Goal: Transaction & Acquisition: Purchase product/service

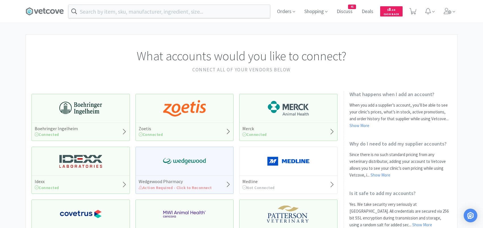
click at [99, 14] on input "text" at bounding box center [168, 11] width 201 height 13
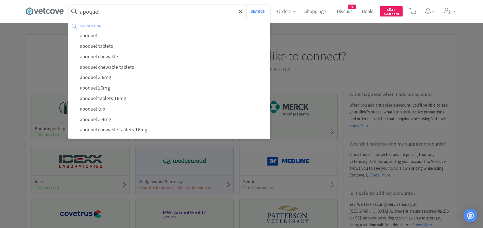
type input "apoquel"
click at [246, 5] on button "Search" at bounding box center [258, 11] width 24 height 13
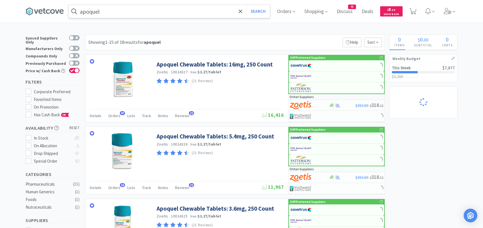
select select "2"
select select "1"
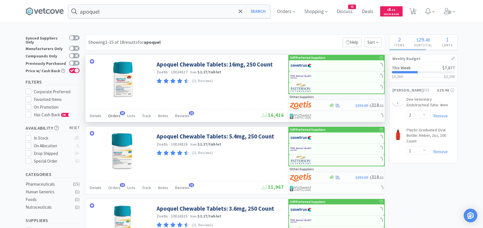
click at [119, 114] on span "Orders" at bounding box center [114, 115] width 12 height 5
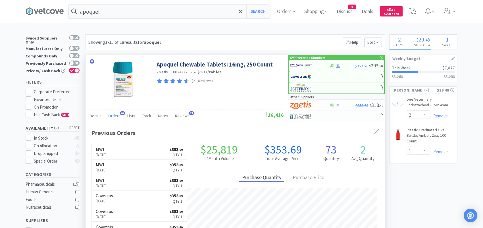
scroll to position [152, 299]
click at [149, 151] on link "MWI [DATE] $ 353 . 69 Qty: 1" at bounding box center [138, 152] width 95 height 16
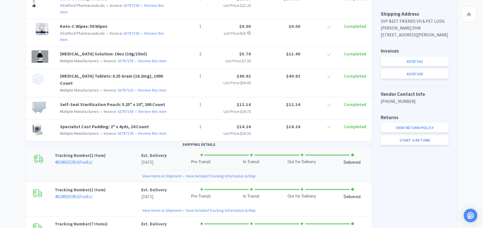
scroll to position [281, 0]
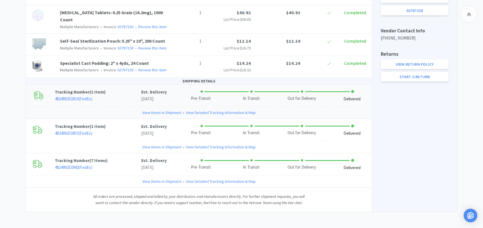
click at [156, 110] on link "View Items in Shipment" at bounding box center [161, 112] width 39 height 6
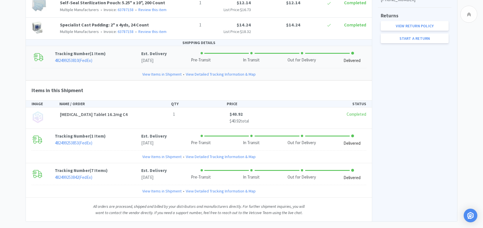
scroll to position [329, 0]
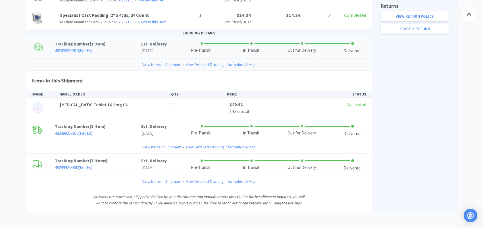
click at [155, 63] on link "View Items in Shipment" at bounding box center [161, 64] width 39 height 6
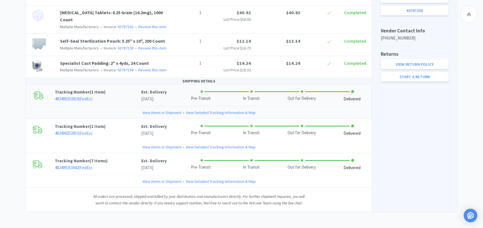
click at [148, 110] on link "View Items in Shipment" at bounding box center [161, 112] width 39 height 6
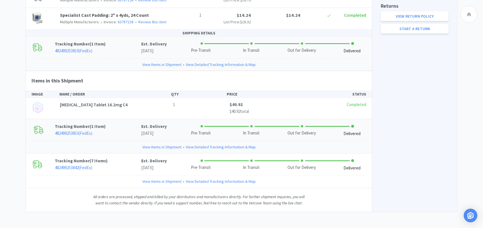
click at [150, 145] on link "View Items in Shipment" at bounding box center [161, 147] width 39 height 6
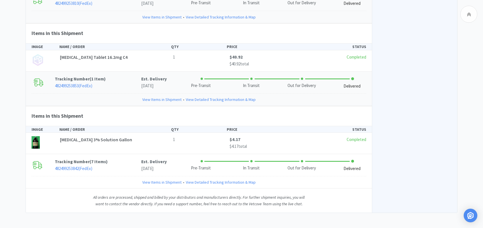
scroll to position [377, 0]
click at [163, 178] on link "View Items in Shipment" at bounding box center [161, 181] width 39 height 6
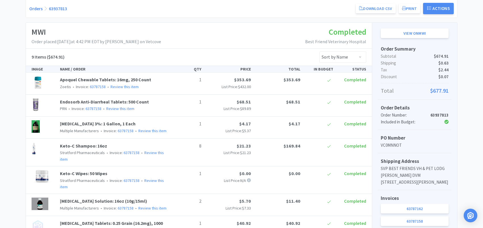
scroll to position [0, 0]
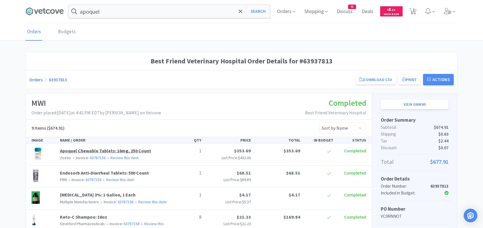
click at [77, 148] on link "Apoquel Chewable Tablets: 16mg, 250 Count" at bounding box center [105, 151] width 91 height 6
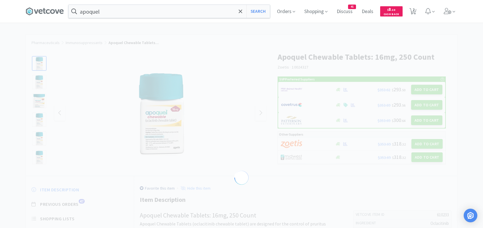
select select "610233"
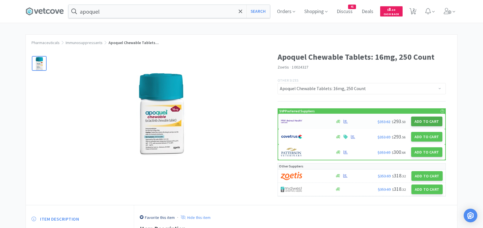
click at [418, 120] on button "Add to Cart" at bounding box center [426, 121] width 31 height 10
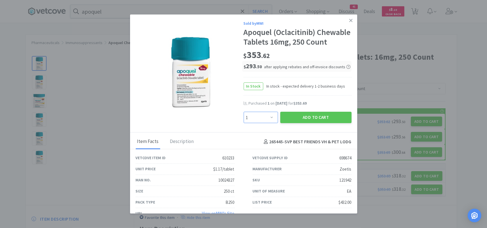
click at [271, 123] on select "Enter Quantity 1 2 3 4 5 6 7 8 9 10 11 12 13 14 15 16 17 18 19 20 Enter Quantity" at bounding box center [261, 117] width 34 height 11
select select "2"
click at [244, 121] on select "Enter Quantity 1 2 3 4 5 6 7 8 9 10 11 12 13 14 15 16 17 18 19 20 Enter Quantity" at bounding box center [261, 117] width 34 height 11
click at [298, 123] on button "Add to Cart" at bounding box center [315, 117] width 71 height 11
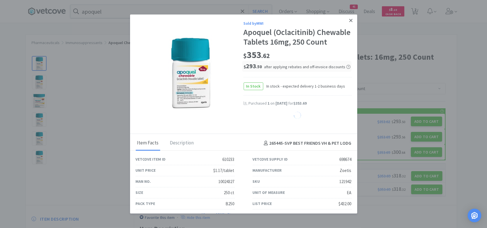
select select "1"
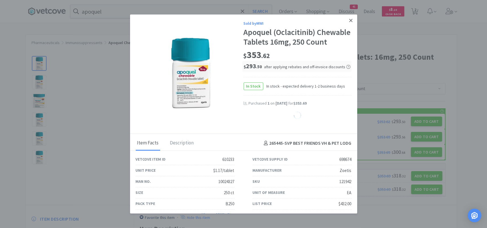
select select "1"
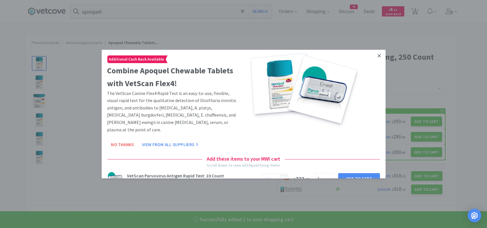
click at [378, 54] on icon at bounding box center [379, 55] width 3 height 5
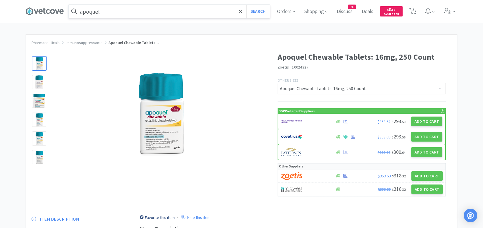
click at [111, 12] on input "apoquel" at bounding box center [168, 11] width 201 height 13
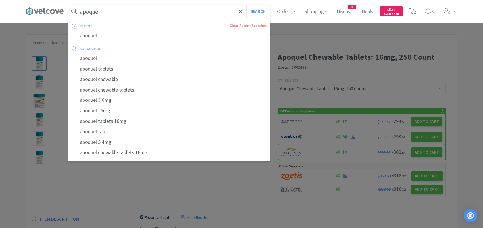
click at [111, 12] on input "apoquel" at bounding box center [168, 11] width 201 height 13
click at [246, 5] on button "Search" at bounding box center [258, 11] width 24 height 13
select select "2"
select select "1"
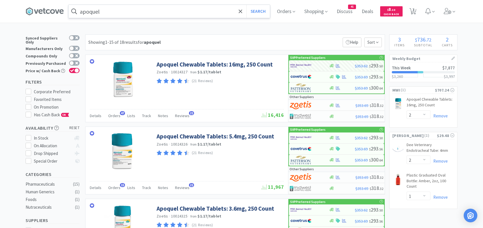
click at [120, 15] on input "apoquel" at bounding box center [168, 11] width 201 height 13
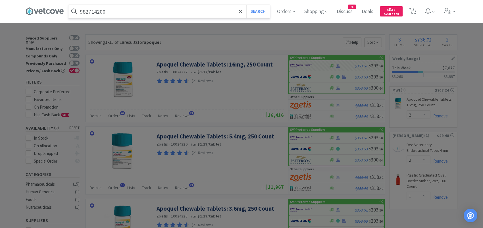
type input "982714200"
click at [246, 5] on button "Search" at bounding box center [258, 11] width 24 height 13
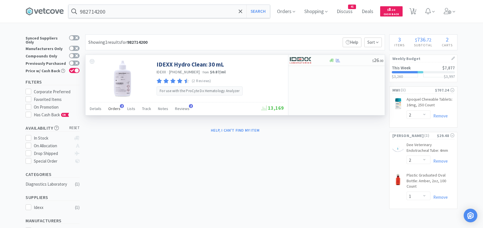
click at [114, 109] on span "Orders" at bounding box center [114, 108] width 12 height 5
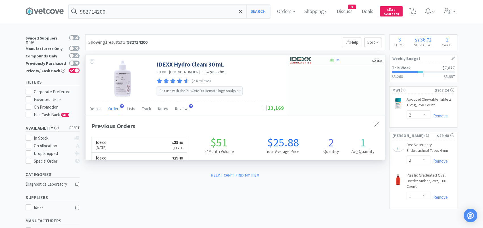
scroll to position [147, 299]
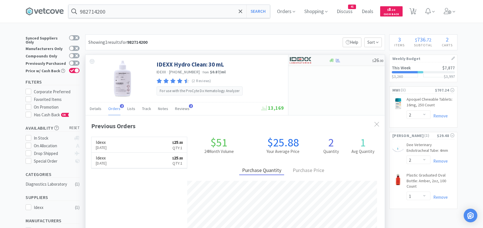
click at [303, 62] on img at bounding box center [300, 60] width 21 height 9
select select "1"
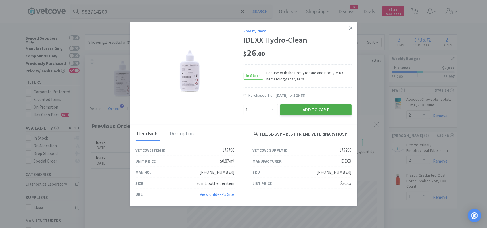
click at [294, 108] on button "Add to Cart" at bounding box center [315, 109] width 71 height 11
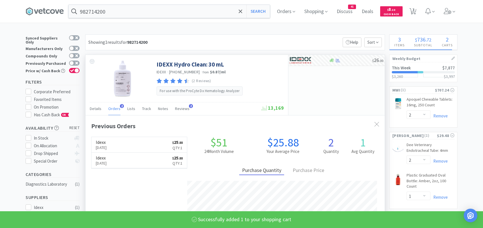
select select "1"
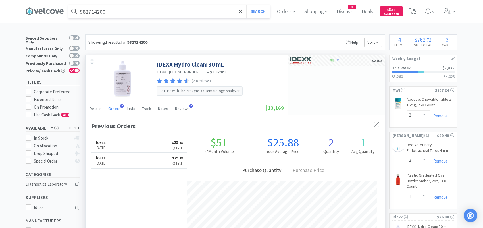
click at [111, 11] on input "982714200" at bounding box center [168, 11] width 201 height 13
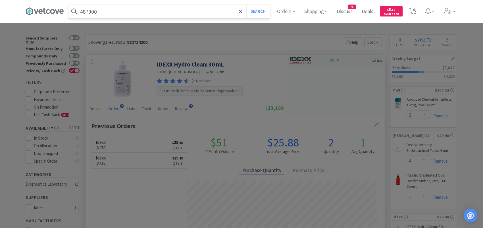
type input "487900"
click at [246, 5] on button "Search" at bounding box center [258, 11] width 24 height 13
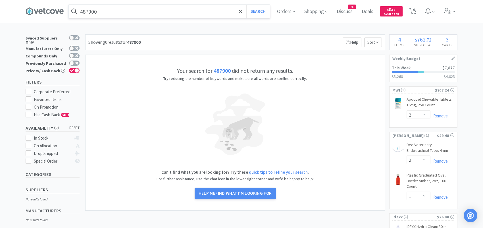
click at [111, 11] on input "487900" at bounding box center [168, 11] width 201 height 13
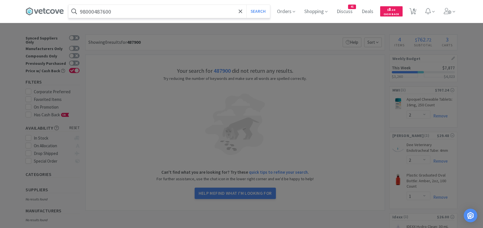
type input "98000487600"
click at [246, 5] on button "Search" at bounding box center [258, 11] width 24 height 13
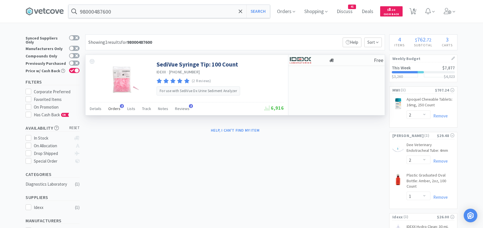
click at [118, 108] on span "Orders" at bounding box center [114, 108] width 12 height 5
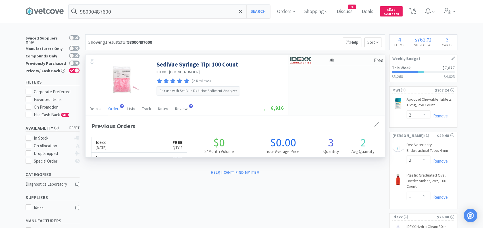
scroll to position [147, 299]
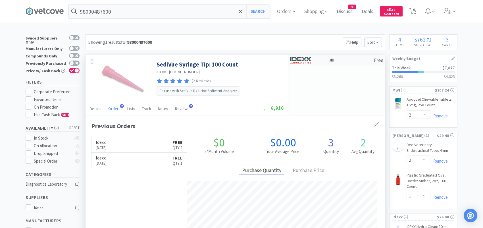
click at [297, 60] on img at bounding box center [300, 60] width 21 height 9
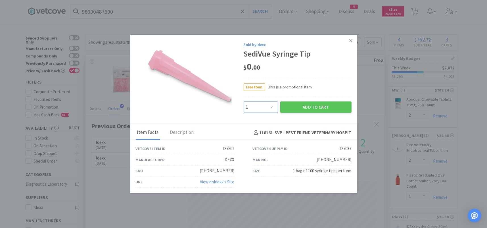
click at [274, 108] on select "Enter Quantity 1 2 3 4 5 6 7 8 9 10 11 12 13 14 15 16 17 18 19 20 Enter Quantity" at bounding box center [261, 106] width 34 height 11
select select "2"
click at [244, 101] on select "Enter Quantity 1 2 3 4 5 6 7 8 9 10 11 12 13 14 15 16 17 18 19 20 Enter Quantity" at bounding box center [261, 106] width 34 height 11
click at [291, 105] on button "Add to Cart" at bounding box center [315, 106] width 71 height 11
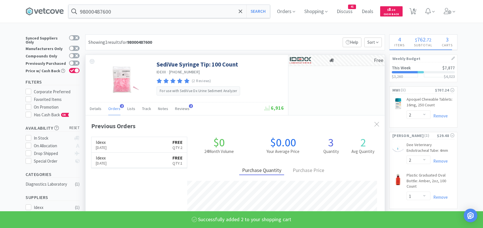
select select "2"
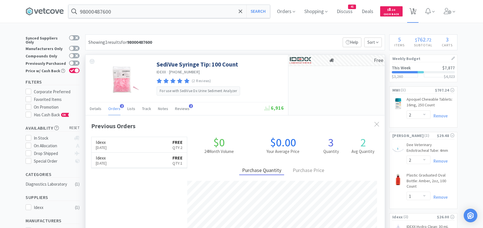
click at [414, 11] on span "5" at bounding box center [413, 9] width 2 height 23
select select "1"
select select "2"
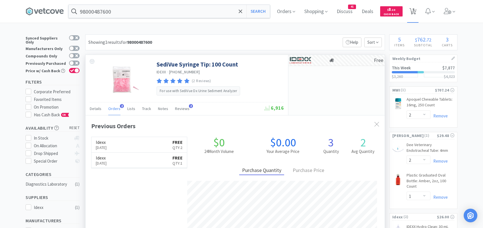
select select "1"
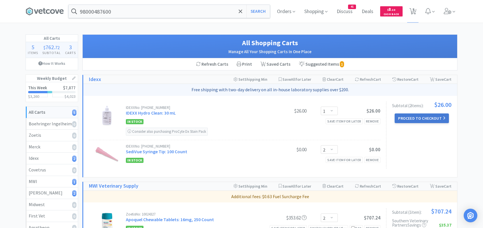
click at [411, 117] on button "Proceed to Checkout" at bounding box center [421, 118] width 54 height 10
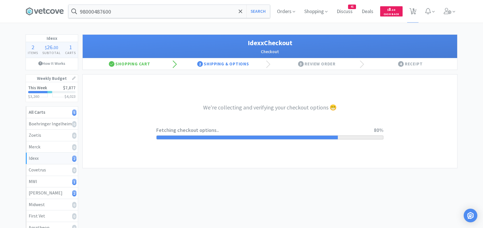
select select "904"
select select "003"
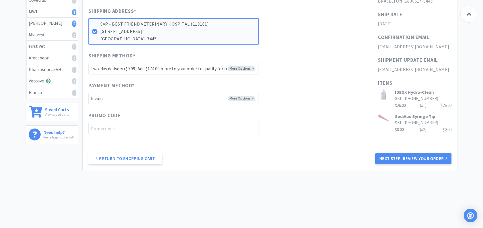
click at [403, 155] on button "Next Step: Review Your Order" at bounding box center [413, 158] width 76 height 11
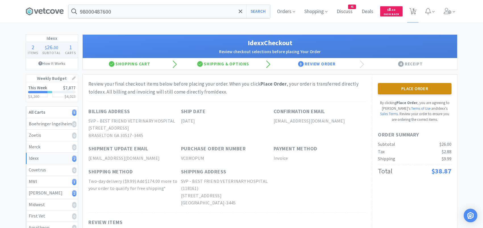
click at [401, 91] on button "Place Order" at bounding box center [415, 88] width 74 height 11
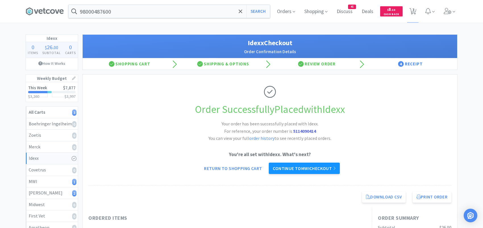
click at [305, 166] on link "Continue to MWI checkout" at bounding box center [304, 167] width 71 height 11
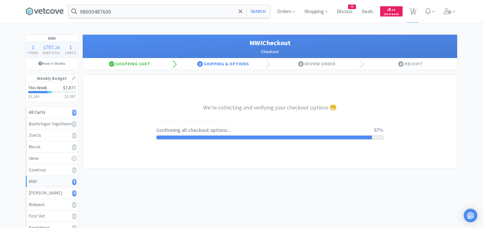
select select "STD_"
select select "FGA"
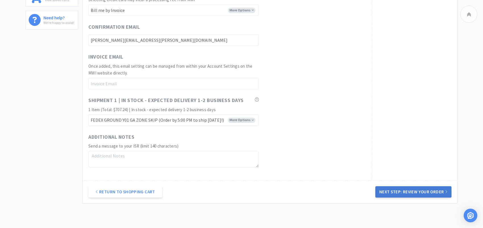
click at [412, 189] on button "Next Step: Review Your Order" at bounding box center [413, 191] width 76 height 11
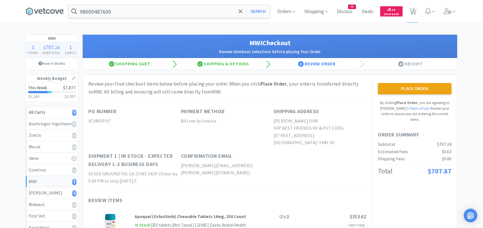
click at [417, 86] on button "Place Order" at bounding box center [415, 88] width 74 height 11
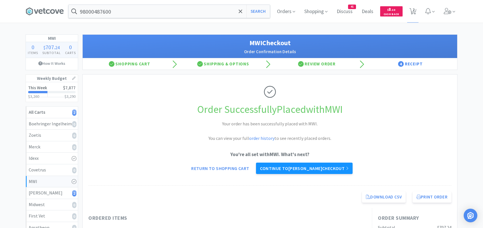
click at [306, 166] on link "Continue to [PERSON_NAME] checkout" at bounding box center [304, 167] width 96 height 11
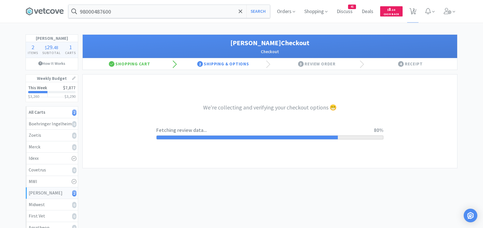
select select "1"
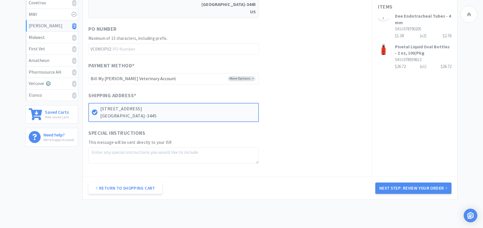
scroll to position [196, 0]
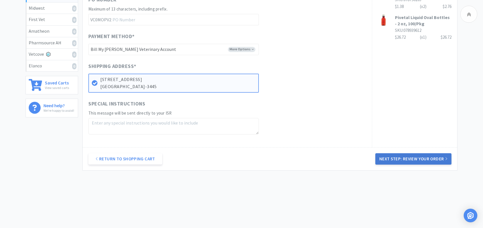
click at [413, 158] on button "Next Step: Review Your Order" at bounding box center [413, 158] width 76 height 11
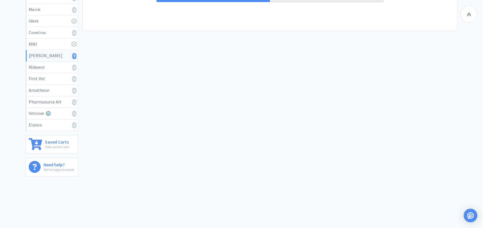
scroll to position [0, 0]
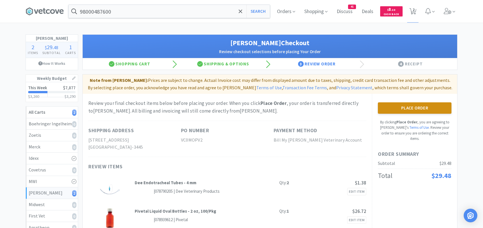
click at [433, 107] on button "Place Order" at bounding box center [415, 107] width 74 height 11
